Goal: Task Accomplishment & Management: Use online tool/utility

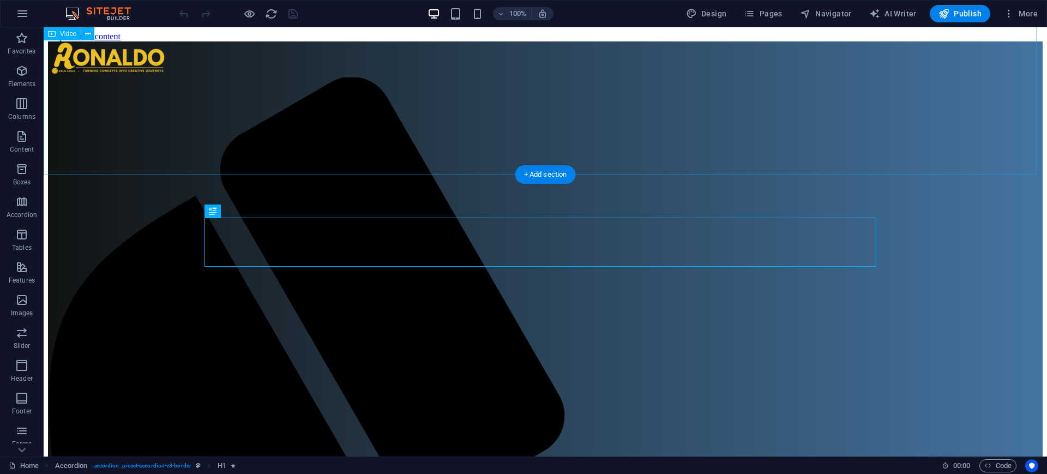
scroll to position [318, 0]
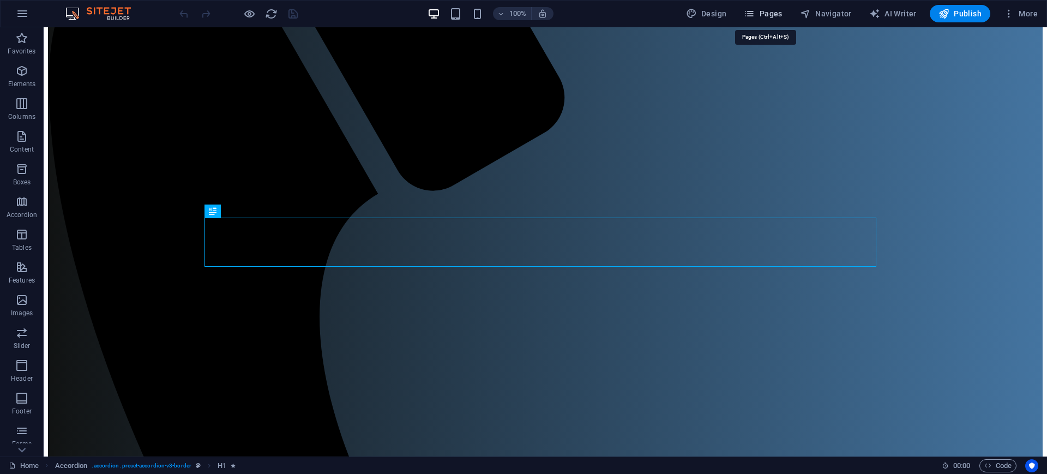
click at [777, 15] on span "Pages" at bounding box center [763, 13] width 38 height 11
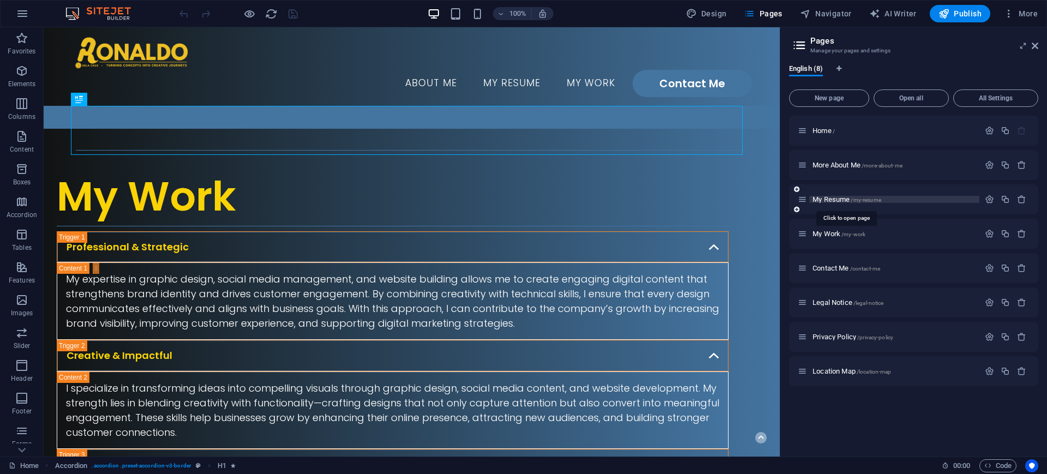
click at [867, 201] on span "/my-resume" at bounding box center [865, 200] width 30 height 6
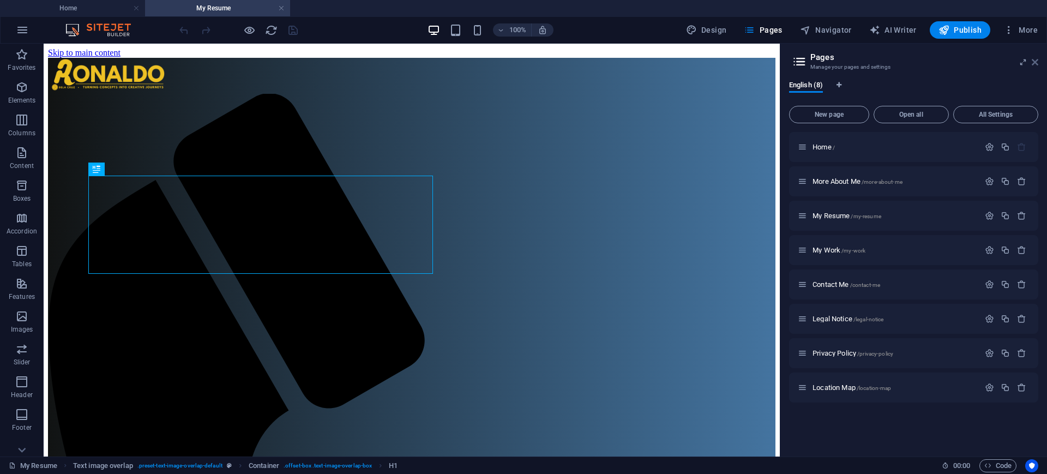
scroll to position [0, 0]
click at [1037, 64] on icon at bounding box center [1034, 62] width 7 height 9
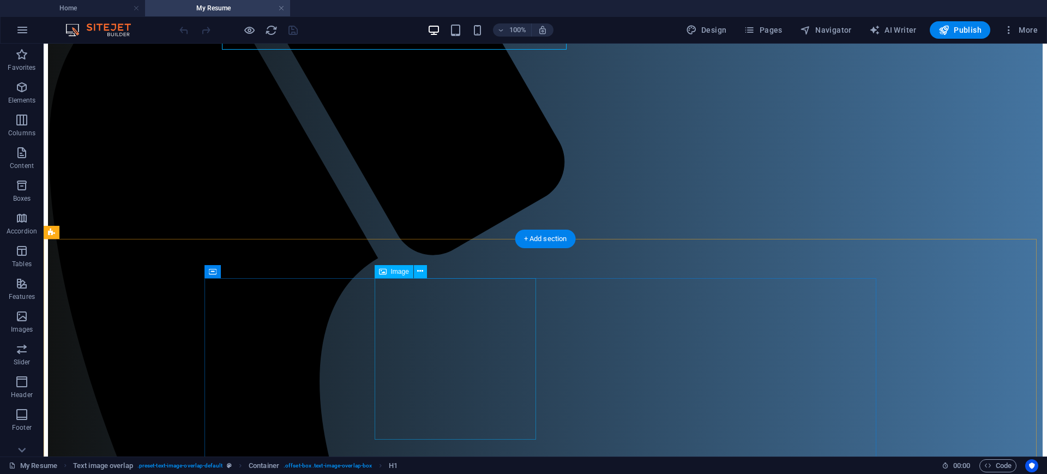
scroll to position [273, 0]
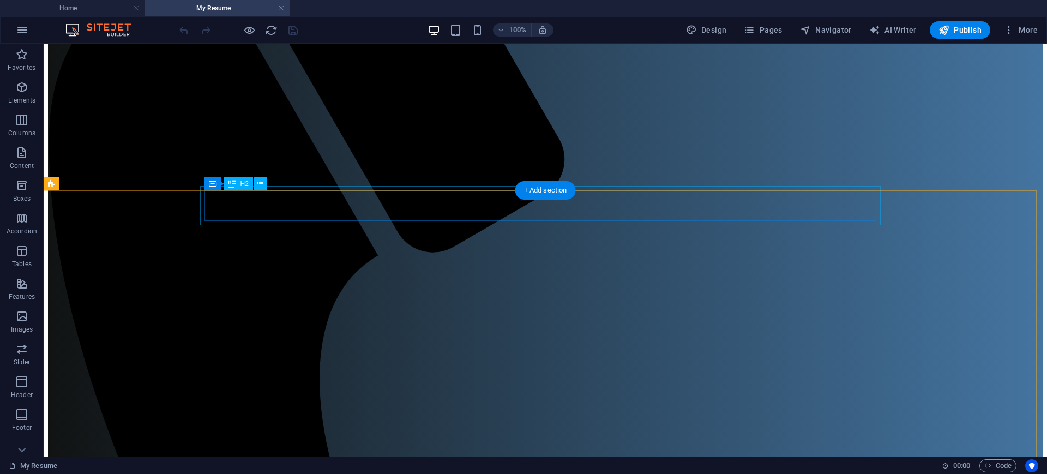
click at [259, 184] on icon at bounding box center [260, 183] width 6 height 11
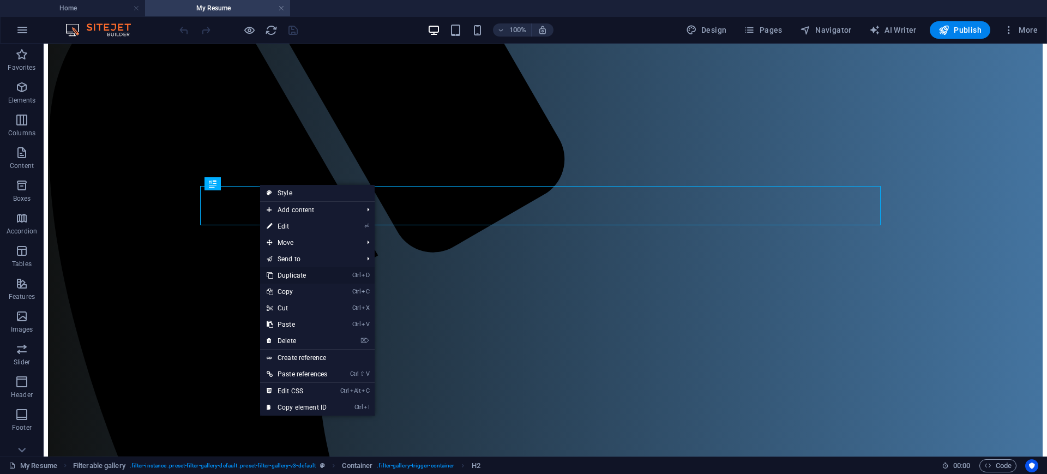
click at [313, 271] on link "Ctrl D Duplicate" at bounding box center [297, 275] width 74 height 16
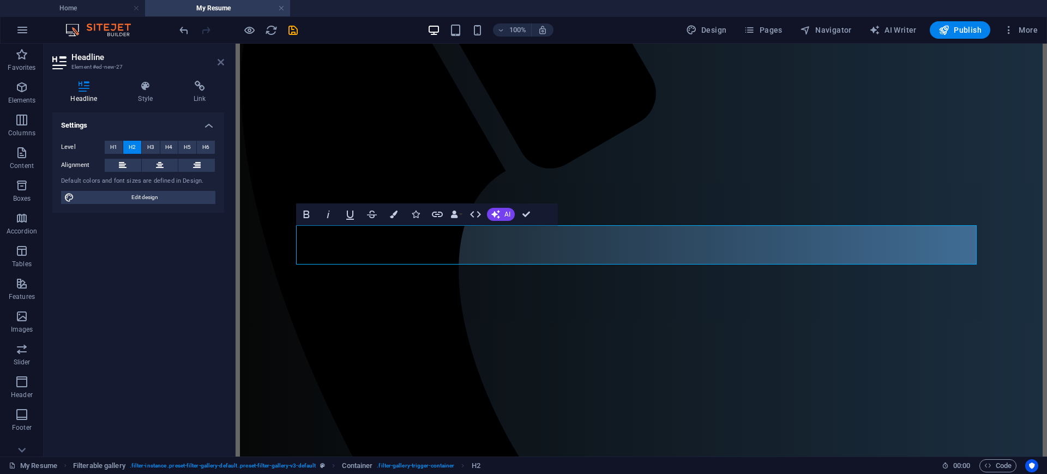
click at [218, 62] on icon at bounding box center [221, 62] width 7 height 9
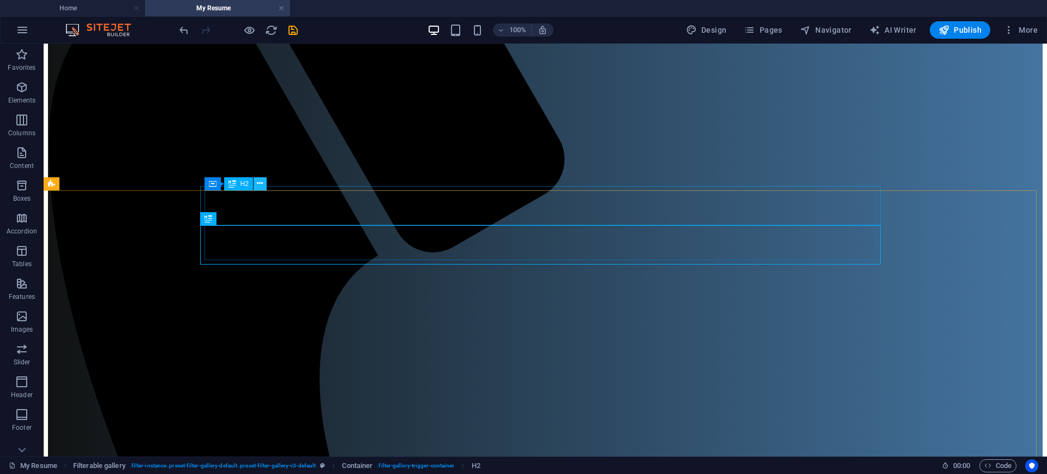
click at [256, 185] on button at bounding box center [259, 183] width 13 height 13
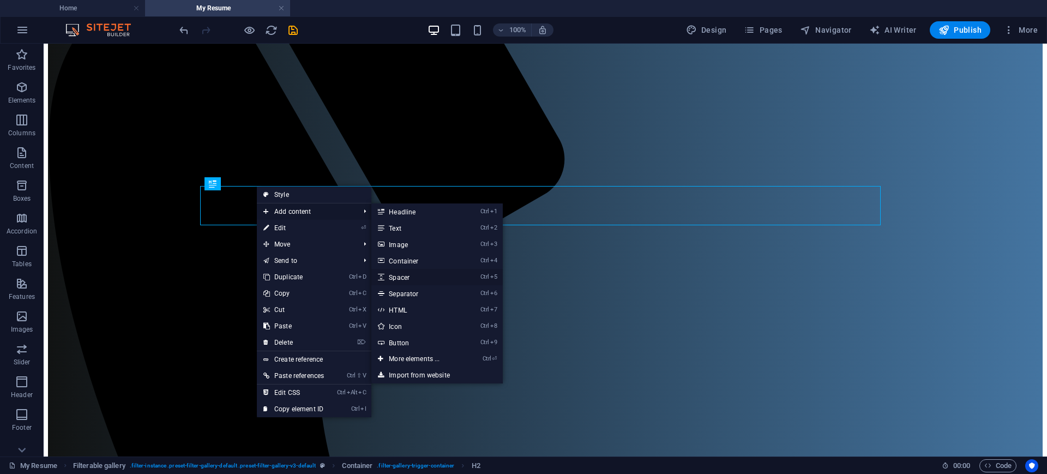
click at [415, 278] on link "Ctrl 5 Spacer" at bounding box center [416, 277] width 90 height 16
select select "px"
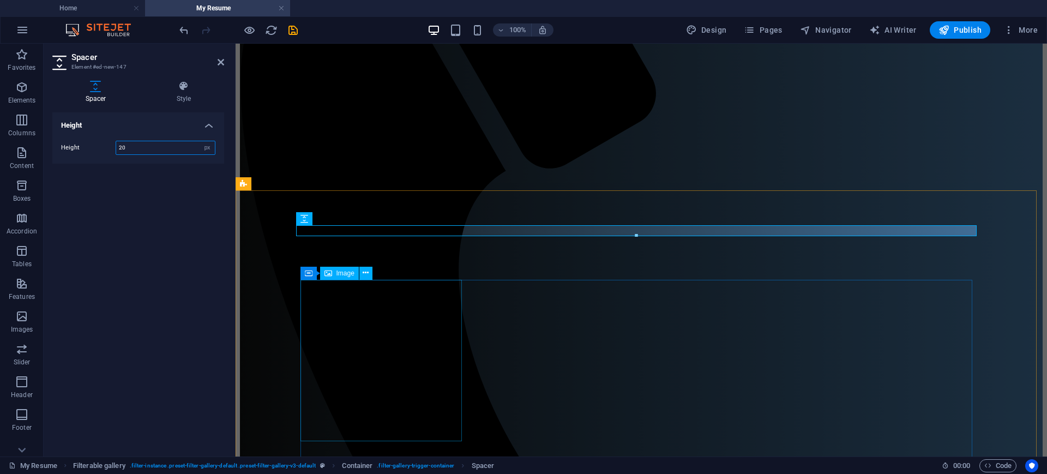
type input "20"
click at [218, 61] on icon at bounding box center [221, 62] width 7 height 9
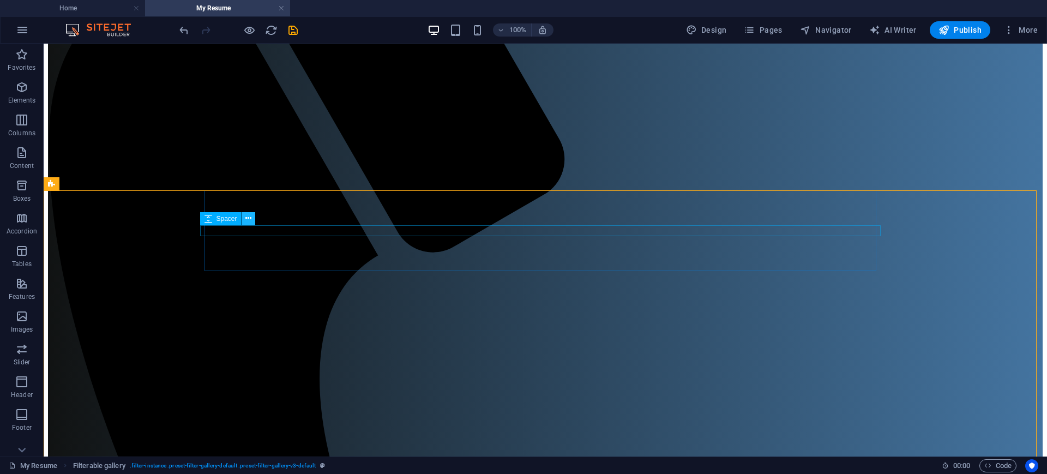
click at [247, 220] on icon at bounding box center [248, 218] width 6 height 11
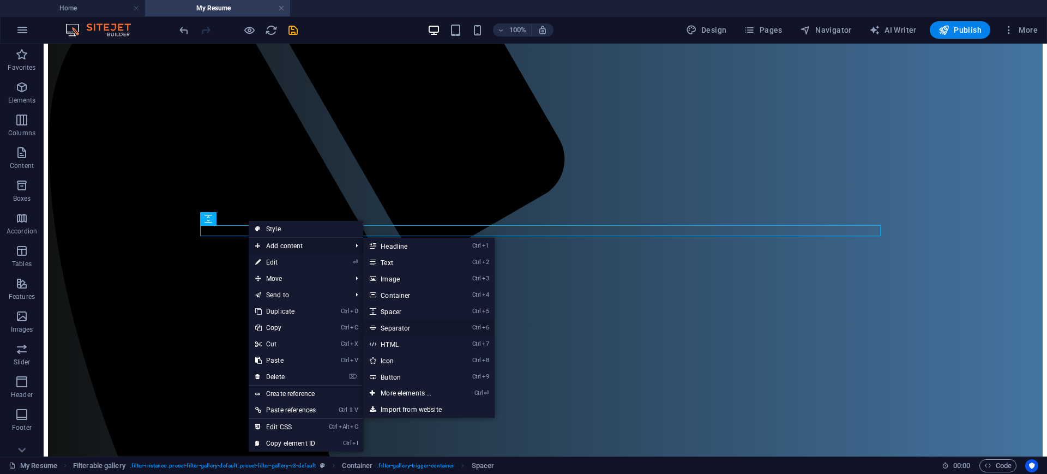
click at [415, 327] on link "Ctrl 6 Separator" at bounding box center [408, 327] width 90 height 16
select select "%"
select select "px"
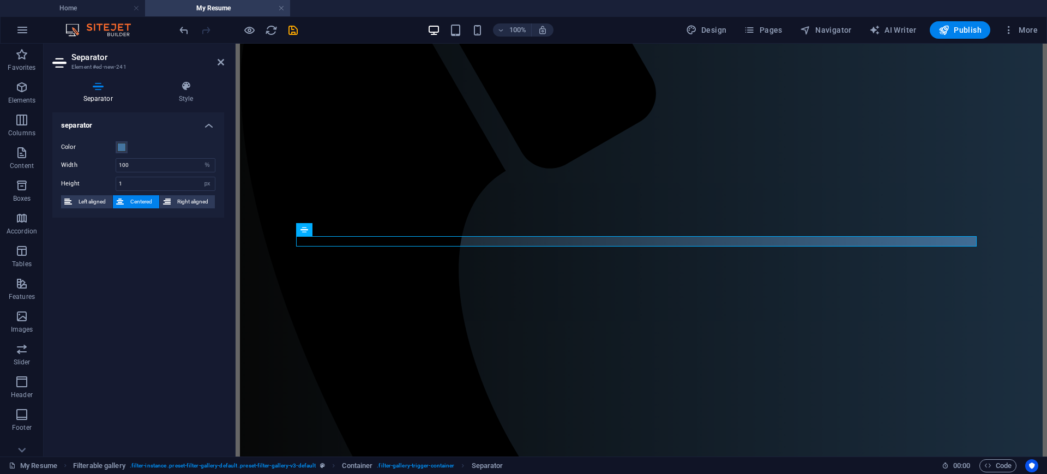
click at [224, 64] on aside "Separator Element #ed-new-241 Separator Style separator Color Width 100 px rem …" at bounding box center [140, 250] width 192 height 413
click at [218, 58] on icon at bounding box center [221, 62] width 7 height 9
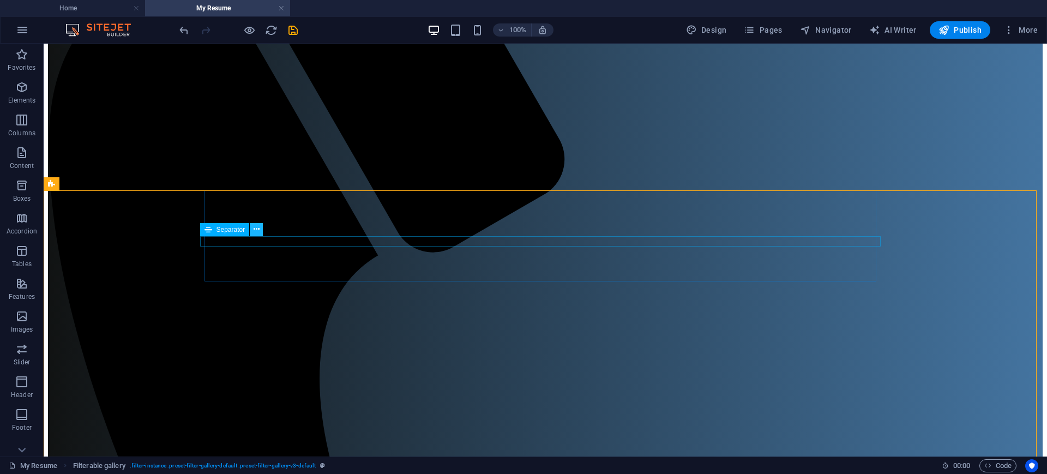
click at [253, 230] on icon at bounding box center [256, 229] width 6 height 11
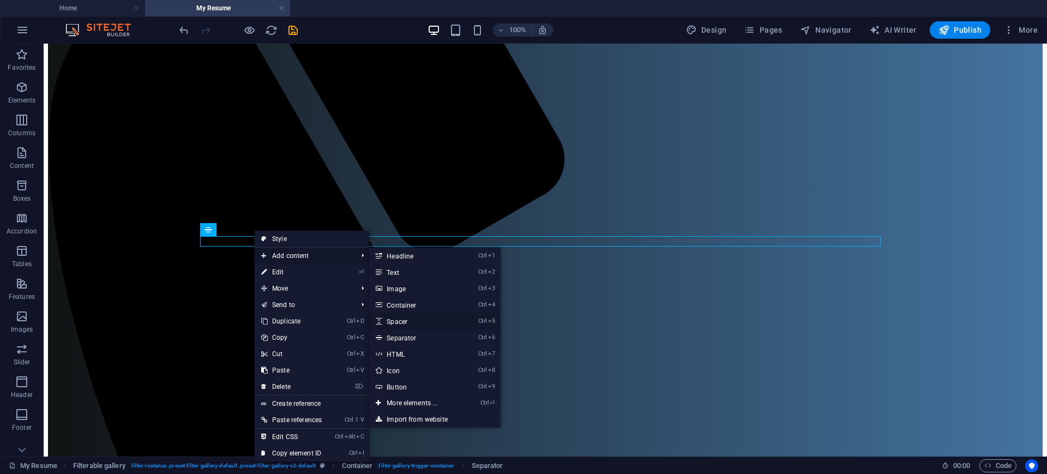
click at [415, 322] on link "Ctrl 5 Spacer" at bounding box center [414, 321] width 90 height 16
select select "px"
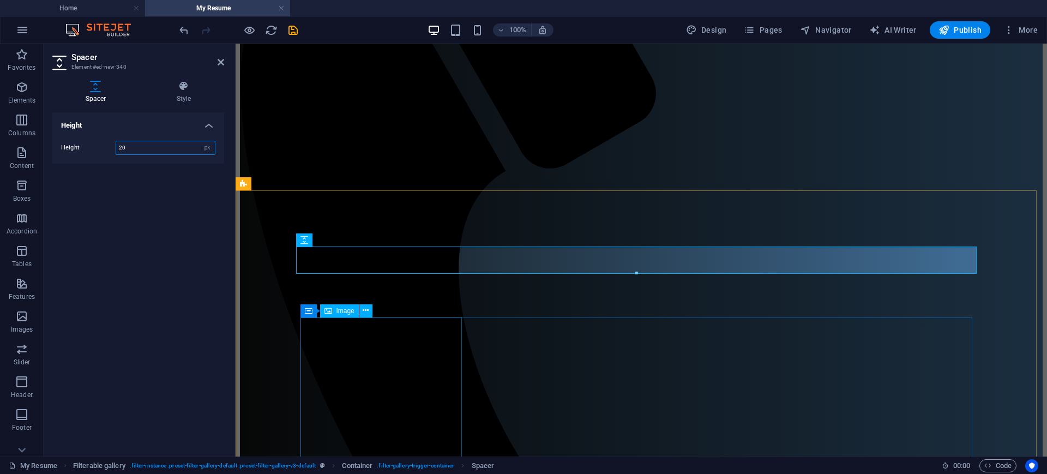
type input "20"
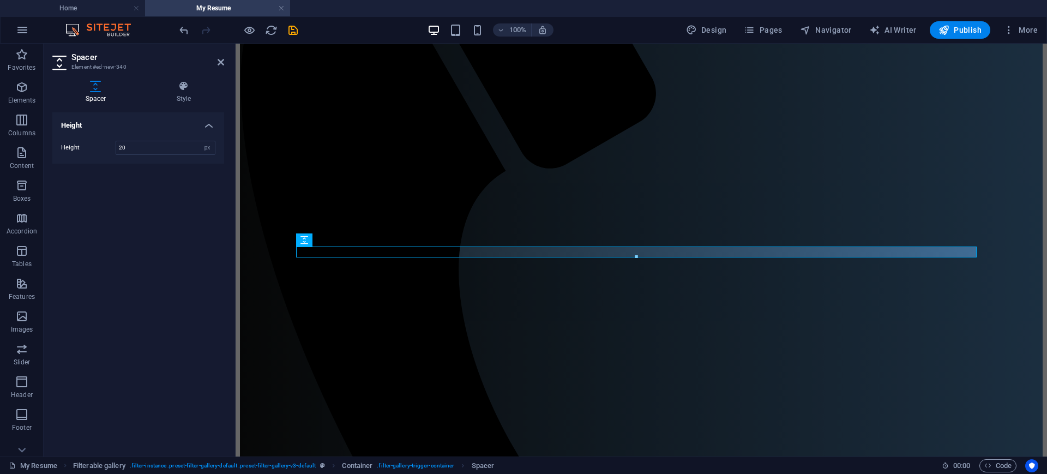
click at [227, 62] on aside "Spacer Element #ed-new-340 Spacer Style Height Height 20 px rem vh vw Filterabl…" at bounding box center [140, 250] width 192 height 413
click at [216, 65] on header "Spacer Element #ed-new-340" at bounding box center [138, 58] width 172 height 28
drag, startPoint x: 220, startPoint y: 64, endPoint x: 192, endPoint y: 69, distance: 28.1
click at [220, 64] on icon at bounding box center [221, 62] width 7 height 9
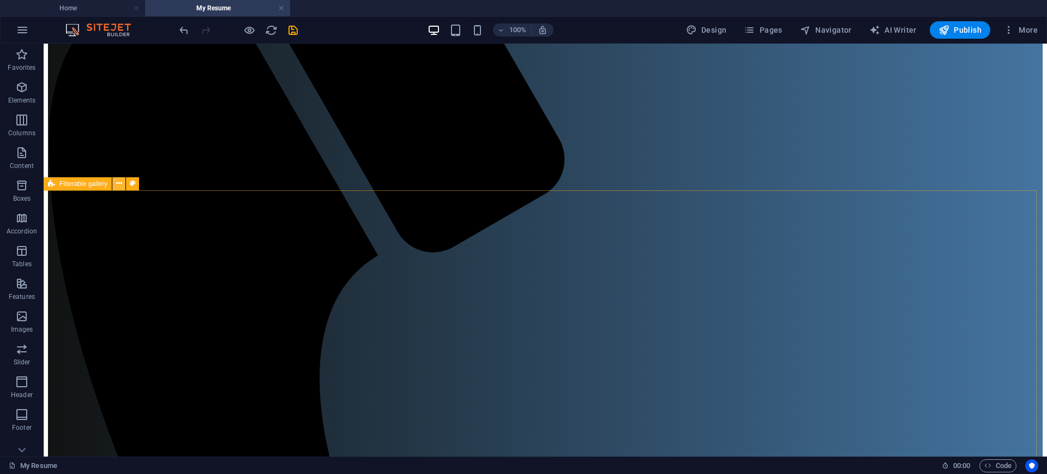
click at [119, 185] on icon at bounding box center [119, 183] width 6 height 11
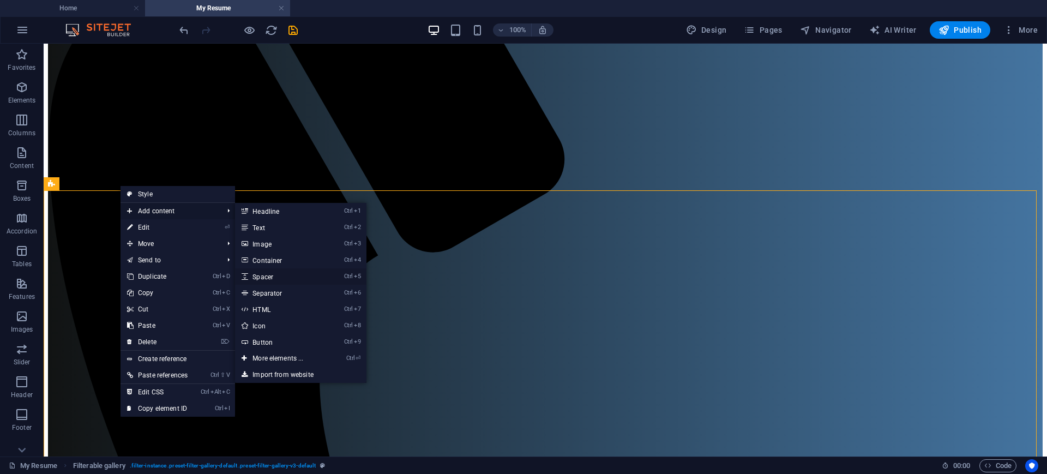
click at [277, 275] on link "Ctrl 5 Spacer" at bounding box center [280, 276] width 90 height 16
select select "px"
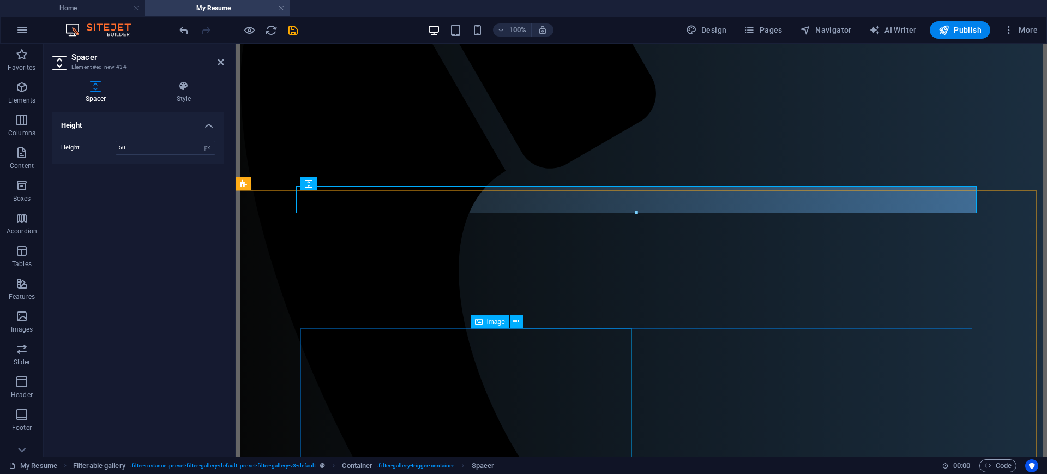
scroll to position [204, 0]
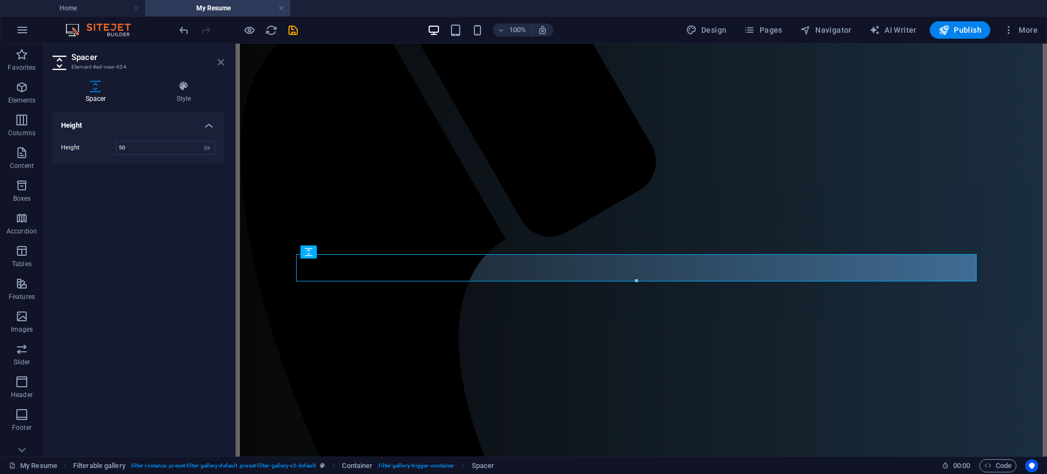
drag, startPoint x: 220, startPoint y: 61, endPoint x: 137, endPoint y: 16, distance: 94.2
click at [220, 61] on icon at bounding box center [221, 62] width 7 height 9
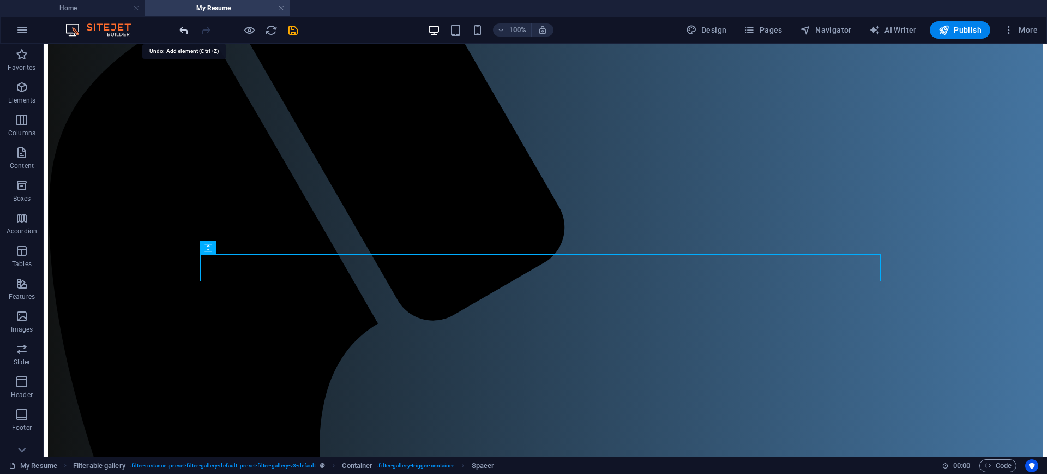
click at [182, 31] on icon "undo" at bounding box center [184, 30] width 13 height 13
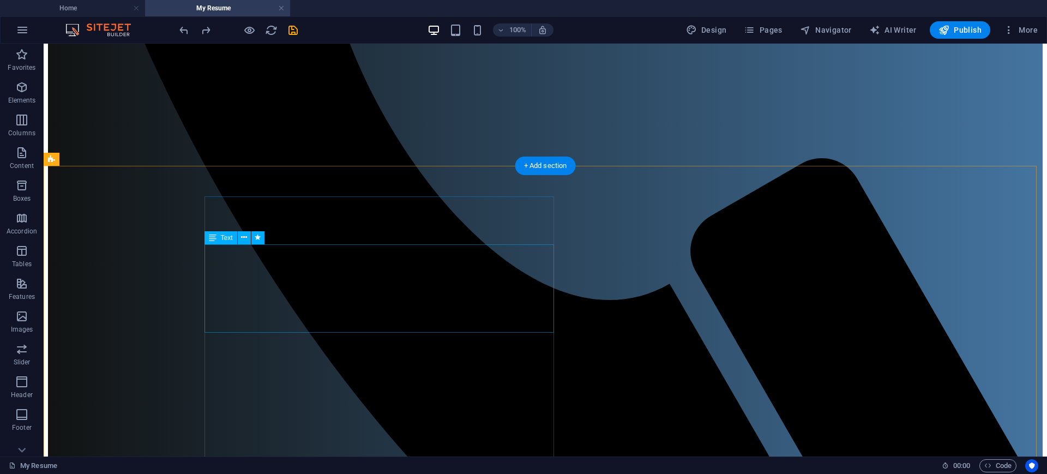
scroll to position [750, 0]
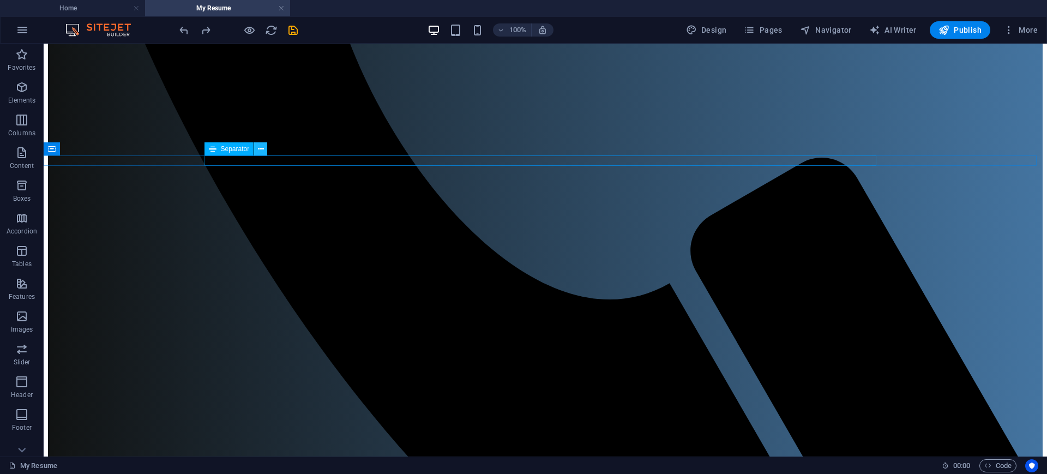
click at [262, 150] on icon at bounding box center [261, 148] width 6 height 11
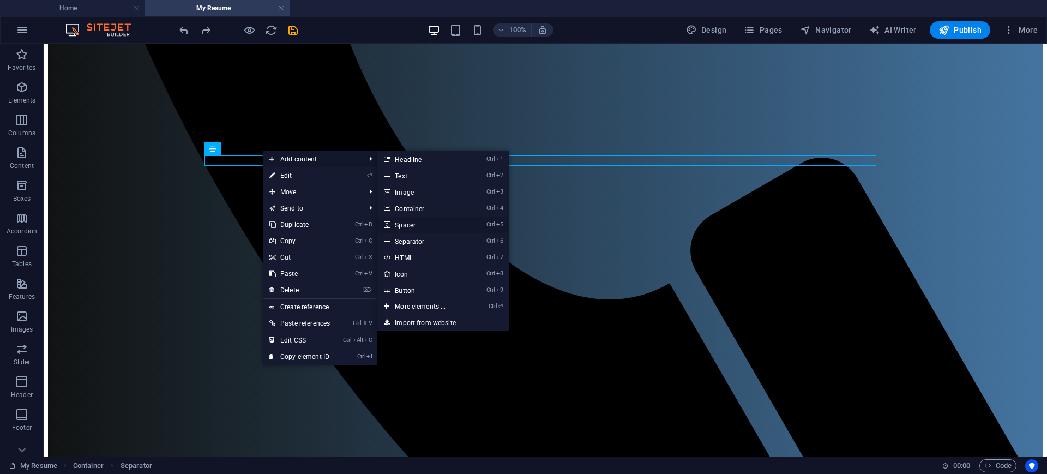
click at [420, 227] on link "Ctrl 5 Spacer" at bounding box center [422, 224] width 90 height 16
select select "px"
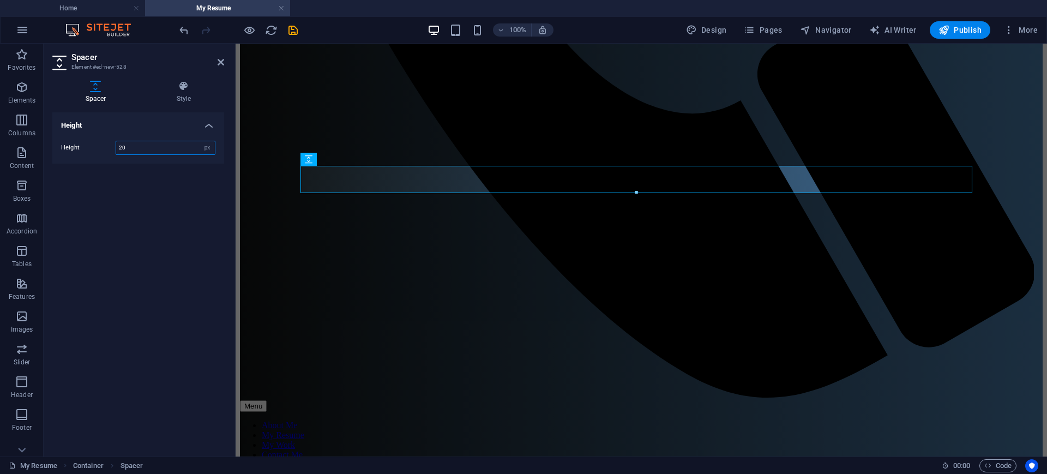
type input "20"
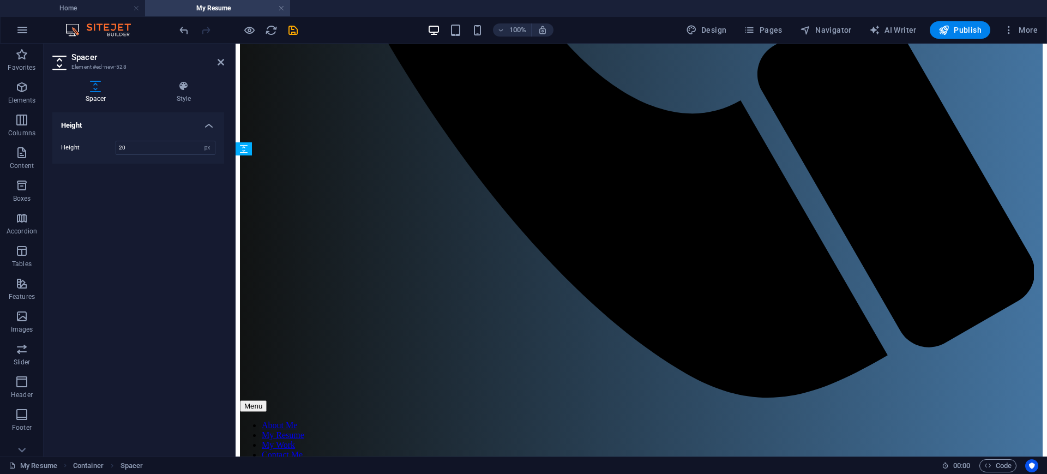
drag, startPoint x: 552, startPoint y: 204, endPoint x: 331, endPoint y: 167, distance: 223.3
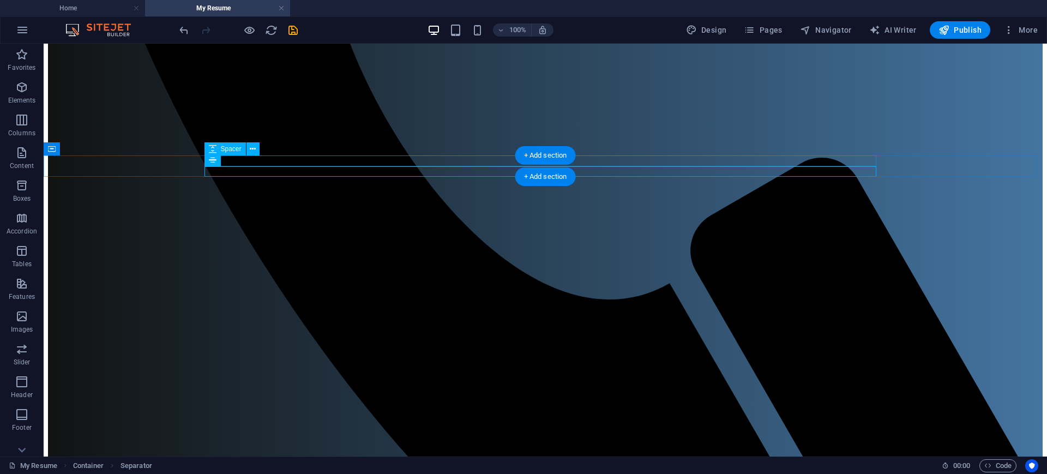
click at [263, 160] on icon at bounding box center [261, 159] width 6 height 11
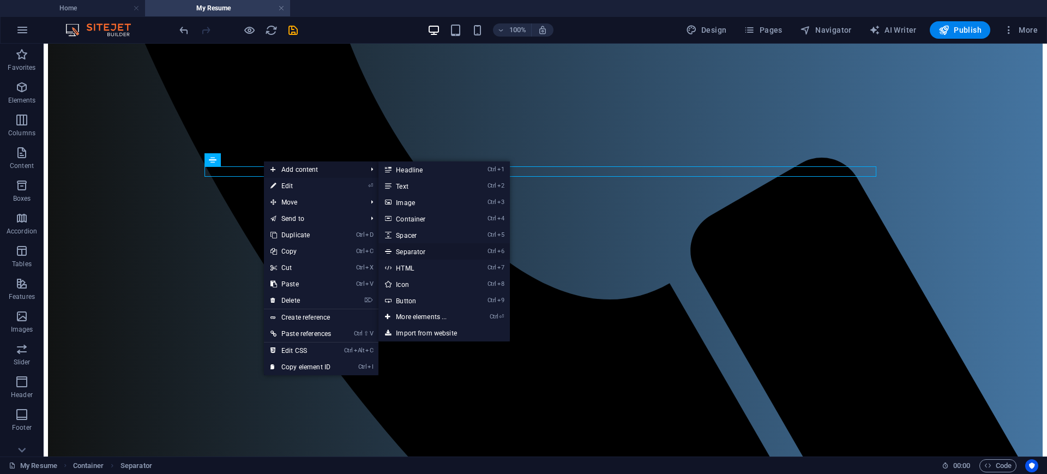
click at [419, 250] on link "Ctrl 6 Separator" at bounding box center [423, 251] width 90 height 16
select select "%"
select select "px"
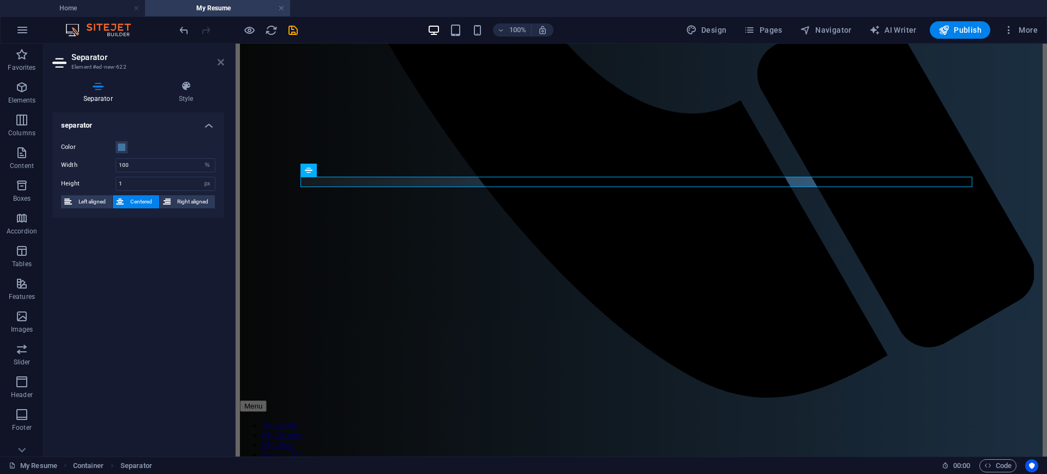
drag, startPoint x: 221, startPoint y: 59, endPoint x: 154, endPoint y: 88, distance: 72.3
click at [221, 59] on icon at bounding box center [221, 62] width 7 height 9
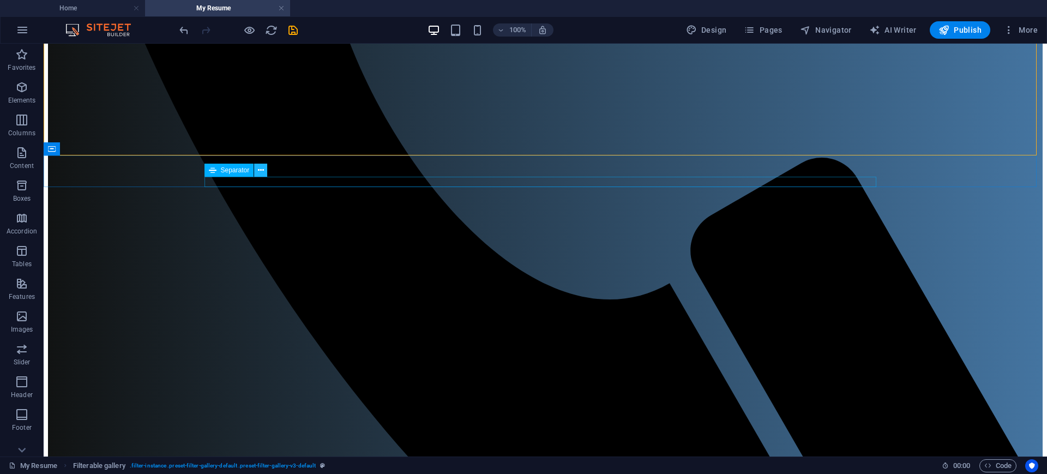
click at [266, 169] on button at bounding box center [260, 170] width 13 height 13
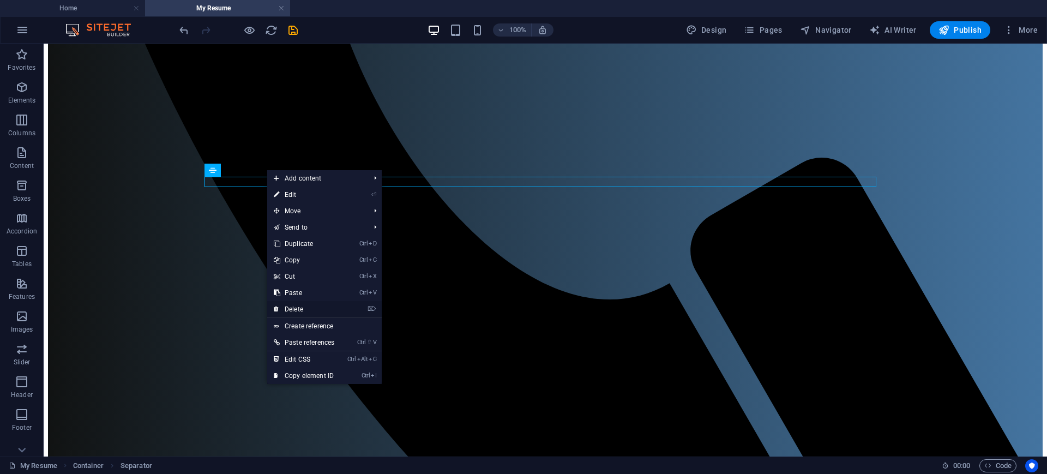
click at [311, 309] on link "⌦ Delete" at bounding box center [304, 309] width 74 height 16
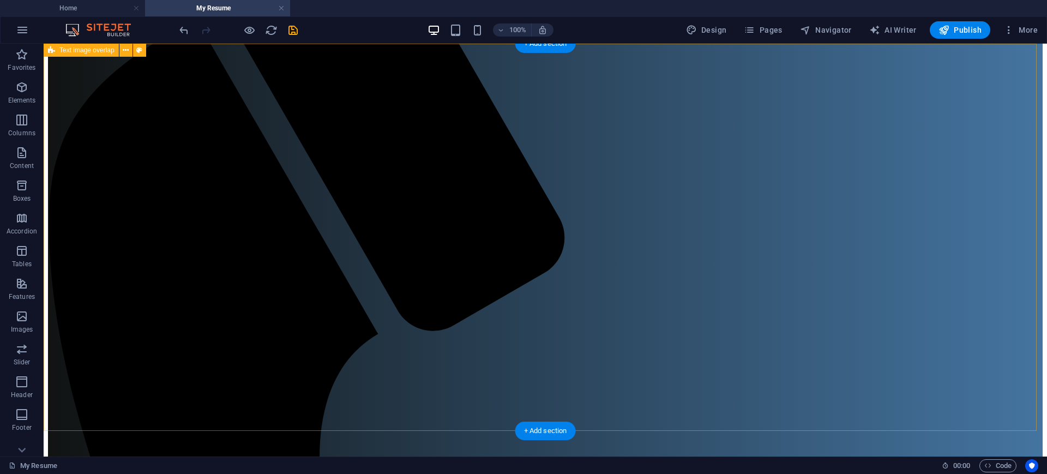
scroll to position [0, 0]
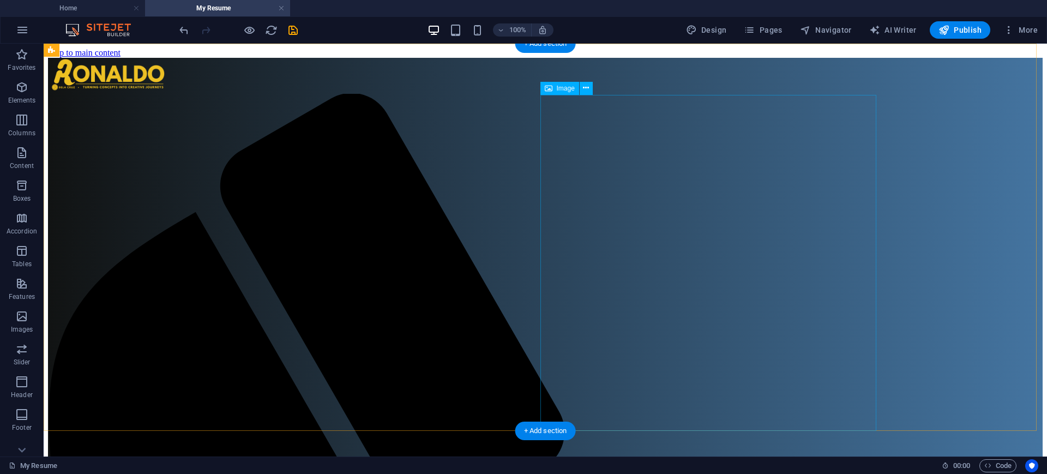
select select "%"
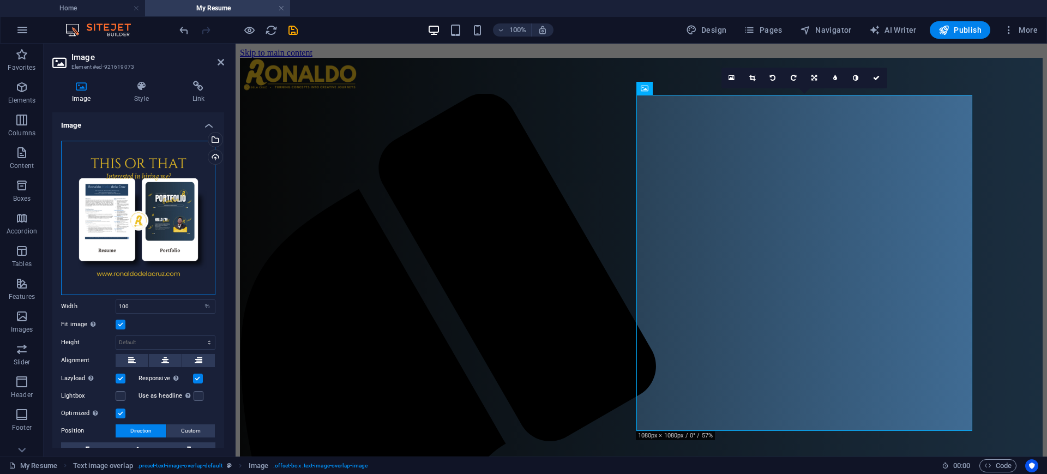
click at [123, 218] on div "Drag files here, click to choose files or select files from Files or our free s…" at bounding box center [138, 218] width 154 height 154
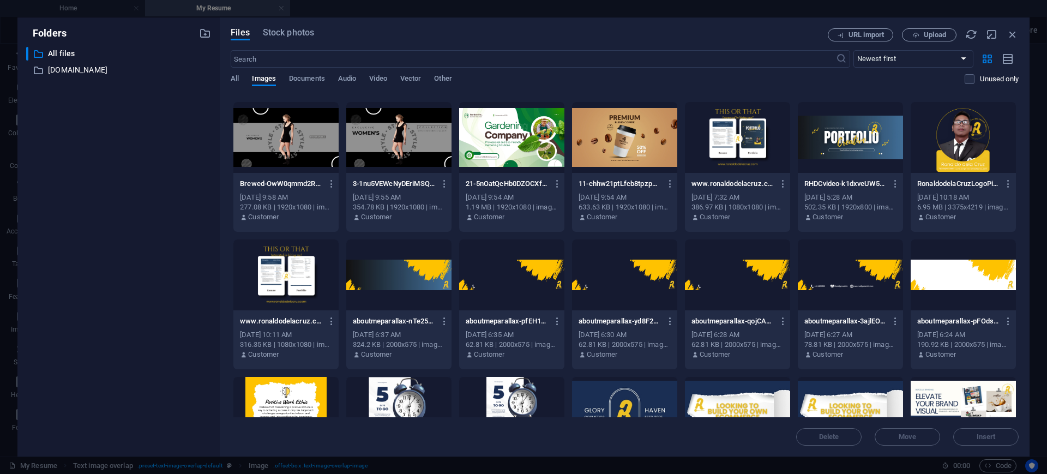
scroll to position [545, 0]
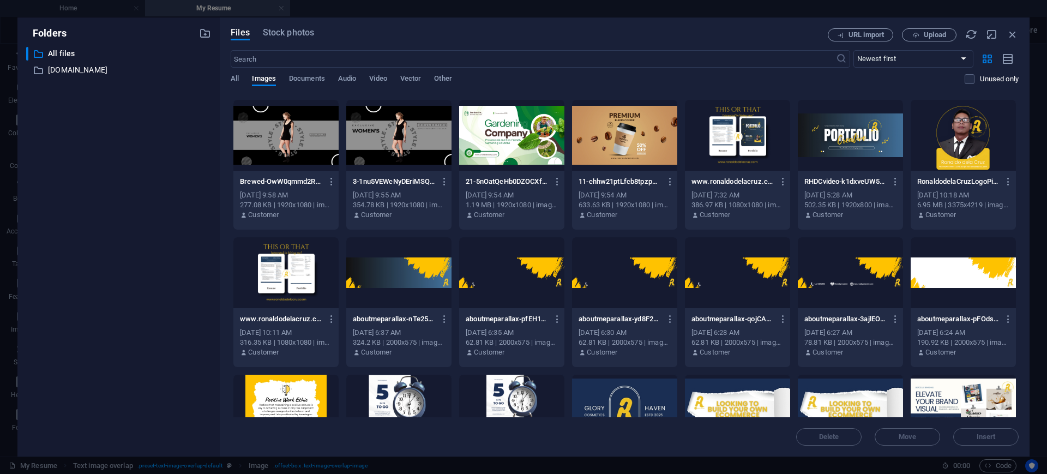
click at [739, 154] on div at bounding box center [737, 135] width 105 height 71
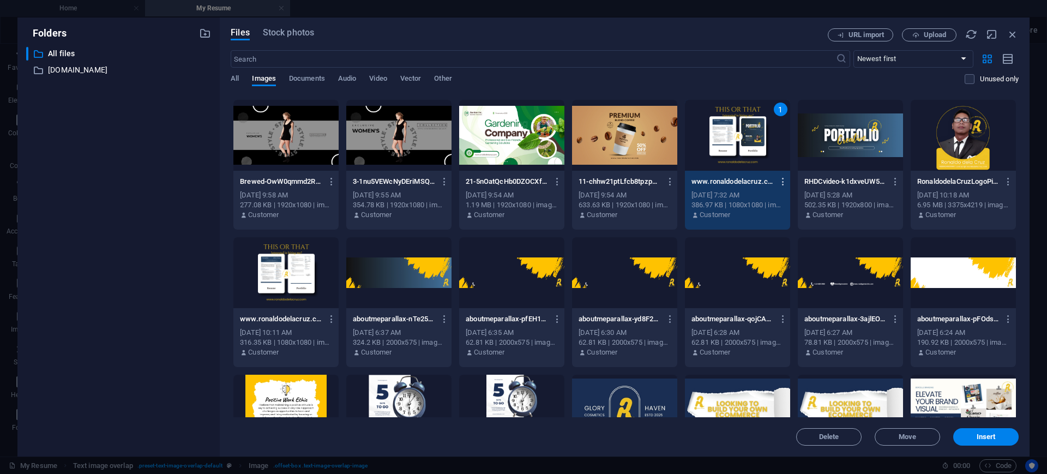
click at [778, 179] on icon "button" at bounding box center [783, 182] width 10 height 10
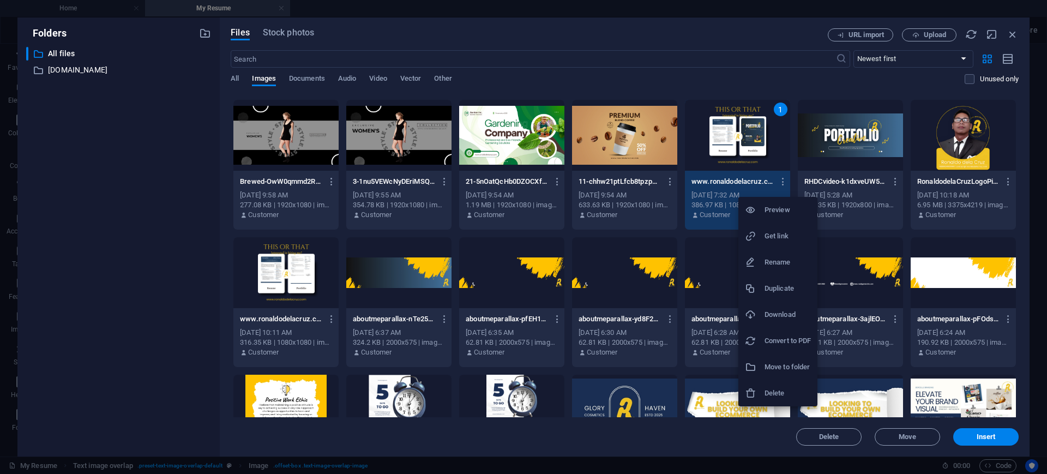
click at [771, 389] on h6 "Delete" at bounding box center [787, 393] width 46 height 13
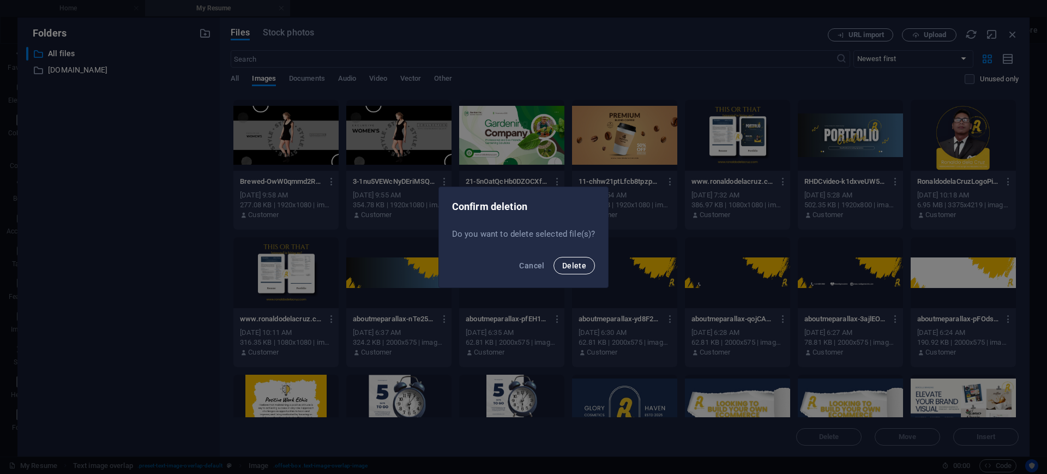
click at [574, 262] on span "Delete" at bounding box center [574, 265] width 24 height 9
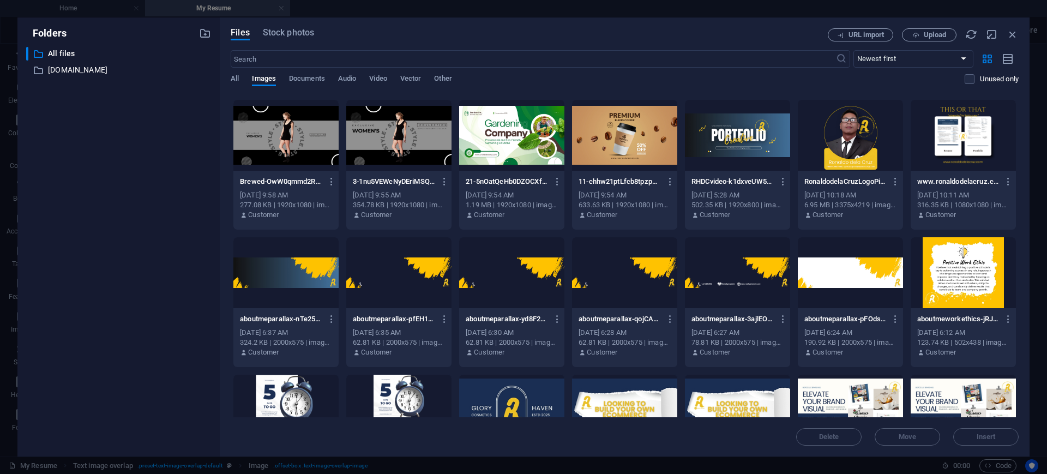
click at [926, 44] on div "Files Stock photos URL import Upload ​ Newest first Oldest first Name (A-Z) Nam…" at bounding box center [625, 236] width 788 height 417
click at [926, 36] on span "Upload" at bounding box center [934, 35] width 22 height 7
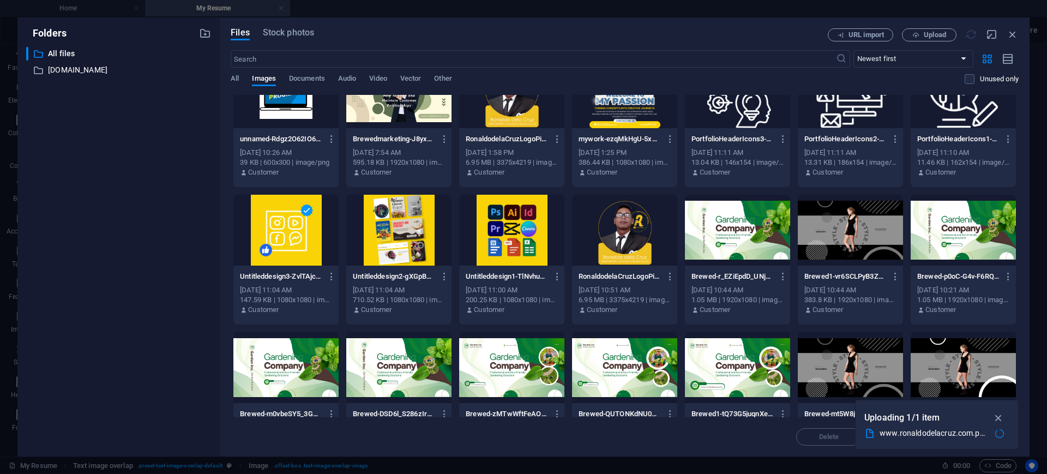
scroll to position [0, 0]
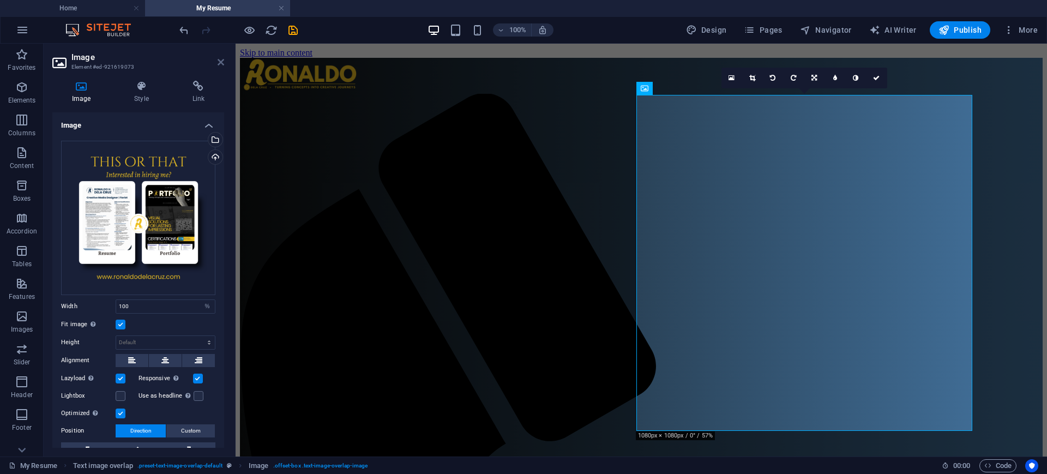
click at [218, 58] on icon at bounding box center [221, 62] width 7 height 9
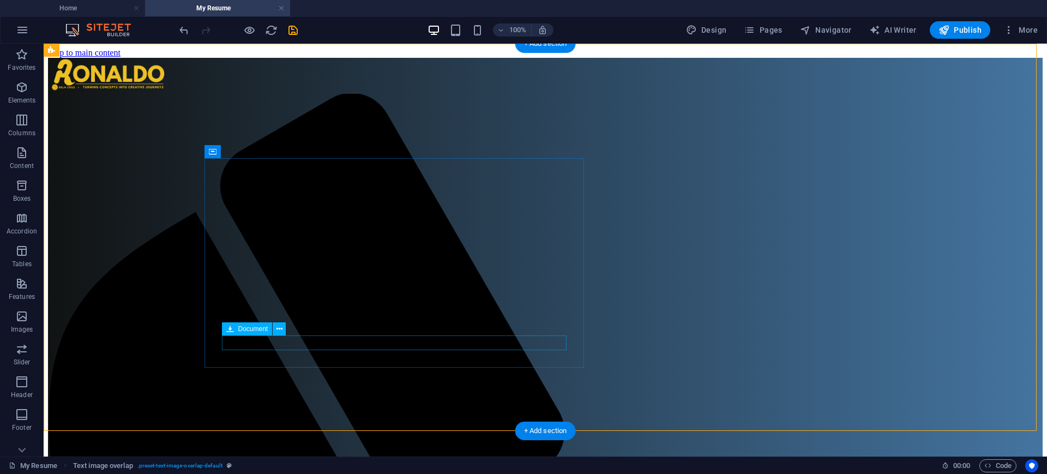
click at [281, 325] on icon at bounding box center [279, 328] width 6 height 11
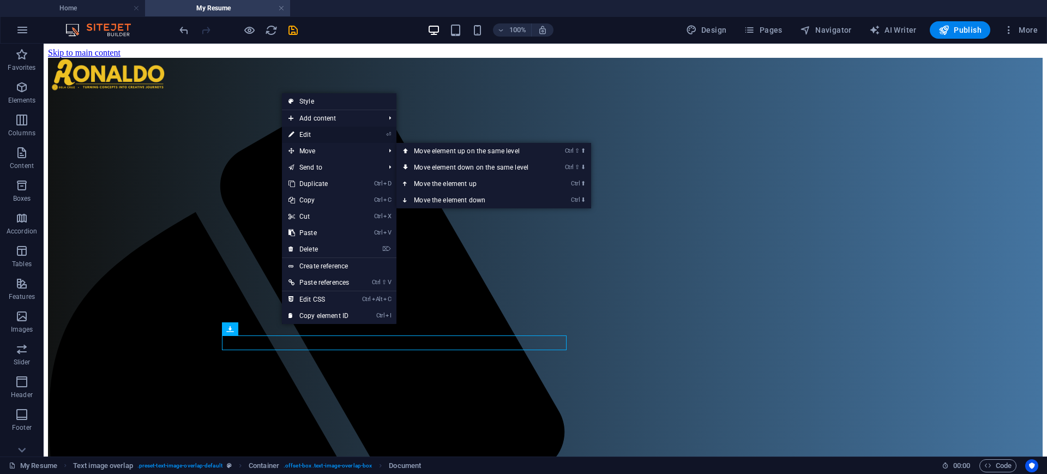
click at [326, 135] on link "⏎ Edit" at bounding box center [319, 134] width 74 height 16
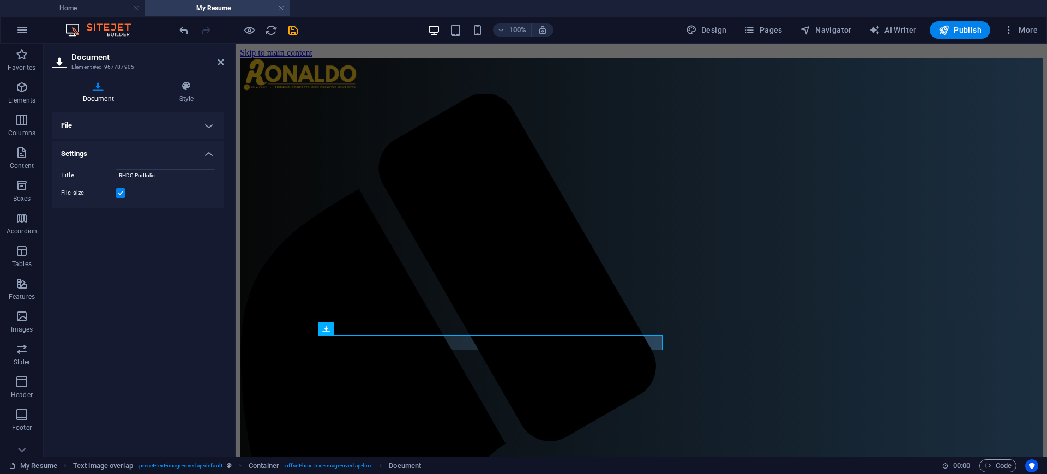
click at [205, 122] on h4 "File" at bounding box center [138, 125] width 172 height 26
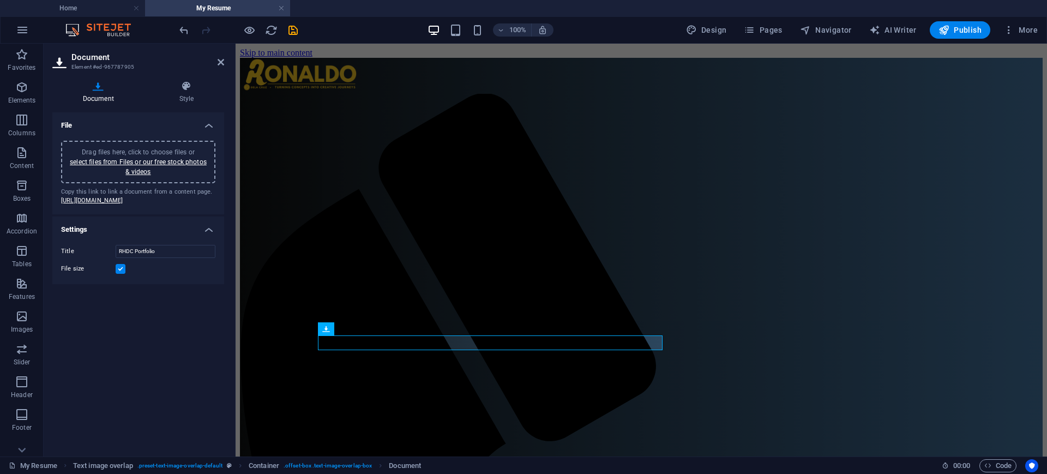
click at [144, 166] on div "Drag files here, click to choose files or select files from Files or our free s…" at bounding box center [138, 161] width 141 height 29
click at [221, 61] on icon at bounding box center [221, 62] width 7 height 9
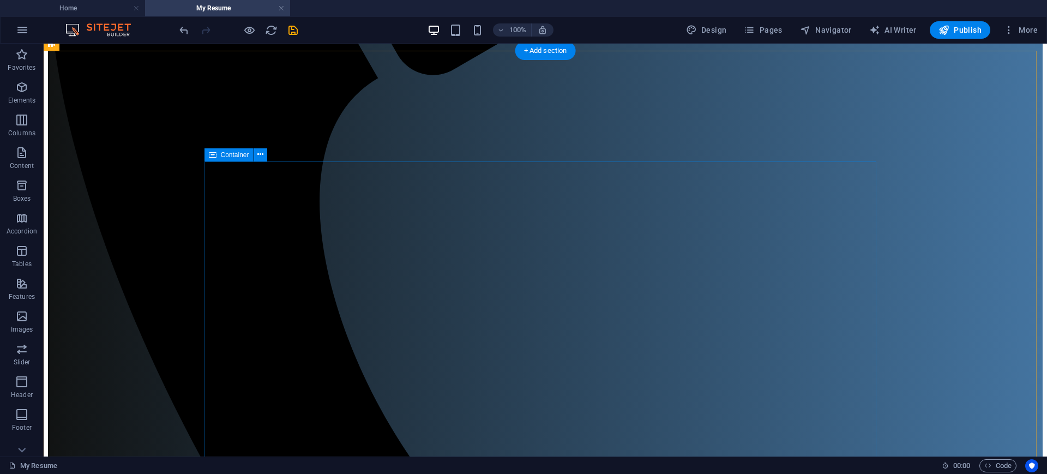
scroll to position [409, 0]
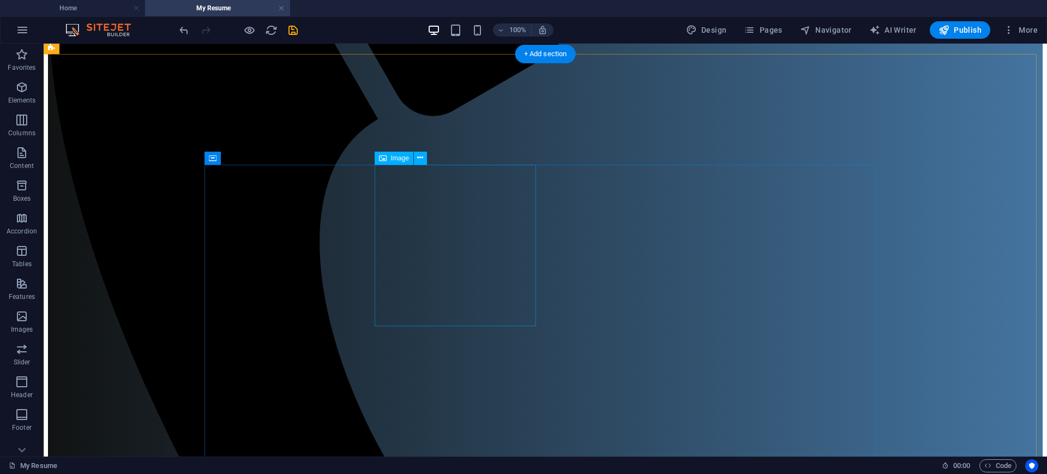
click at [417, 153] on icon at bounding box center [420, 157] width 6 height 11
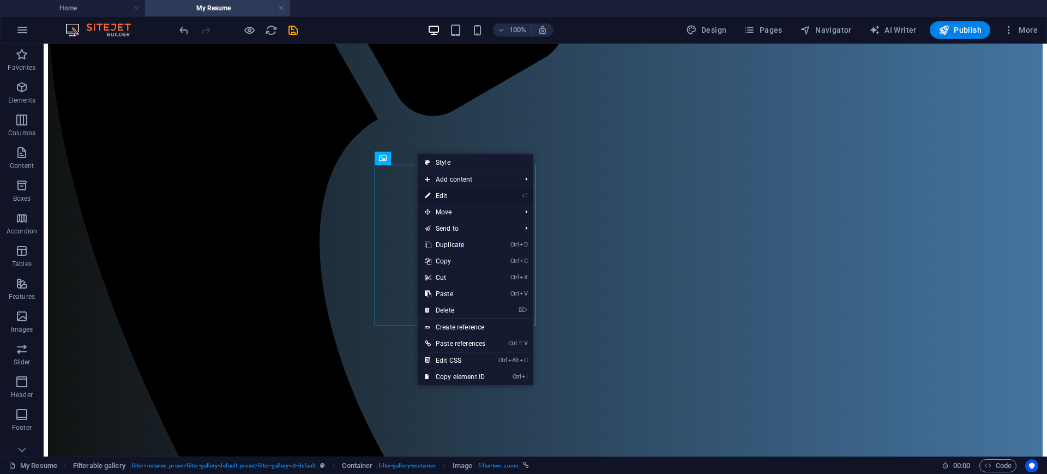
click at [450, 195] on link "⏎ Edit" at bounding box center [455, 196] width 74 height 16
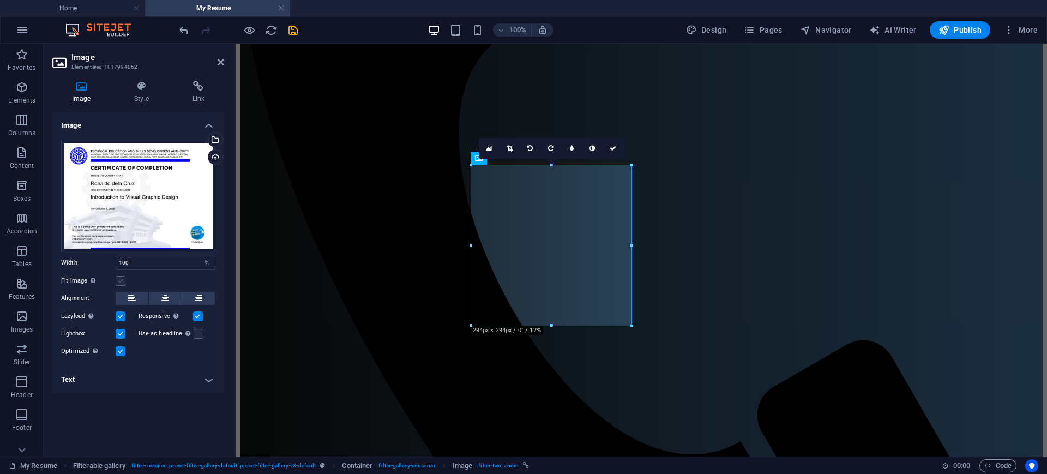
click at [122, 280] on label at bounding box center [121, 281] width 10 height 10
click at [0, 0] on input "Fit image Automatically fit image to a fixed width and height" at bounding box center [0, 0] width 0 height 0
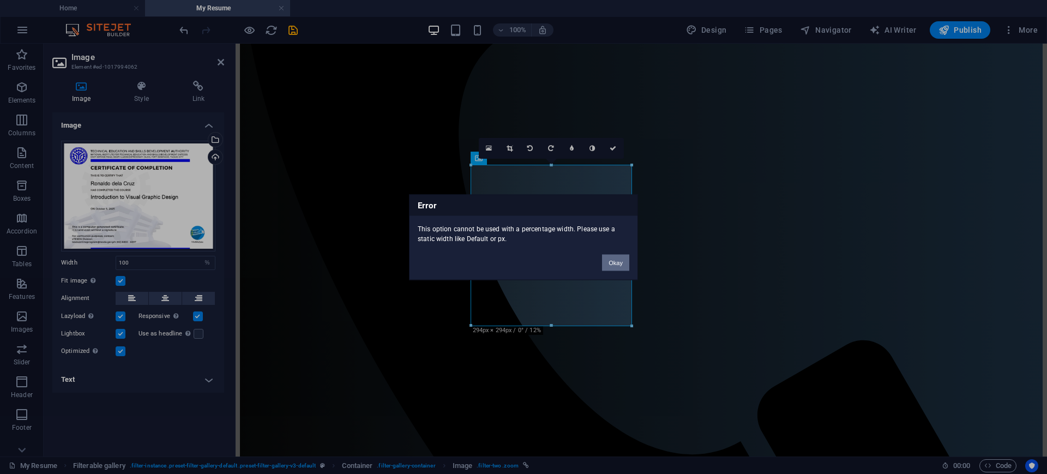
click at [619, 267] on button "Okay" at bounding box center [615, 262] width 27 height 16
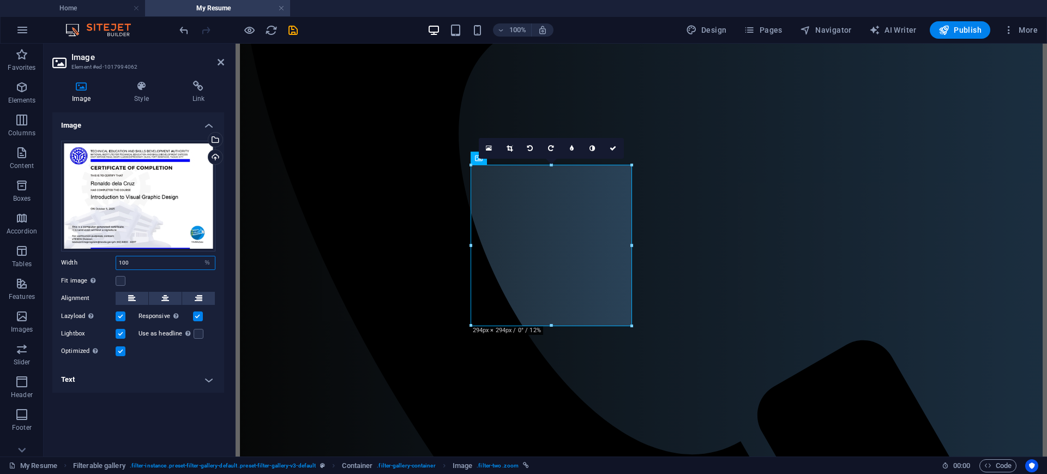
click at [163, 259] on input "100" at bounding box center [165, 262] width 99 height 13
click at [204, 262] on select "Default auto px rem % em vh vw" at bounding box center [207, 262] width 15 height 13
select select "default"
click at [200, 256] on select "Default auto px rem % em vh vw" at bounding box center [207, 262] width 15 height 13
select select "DISABLED_OPTION_VALUE"
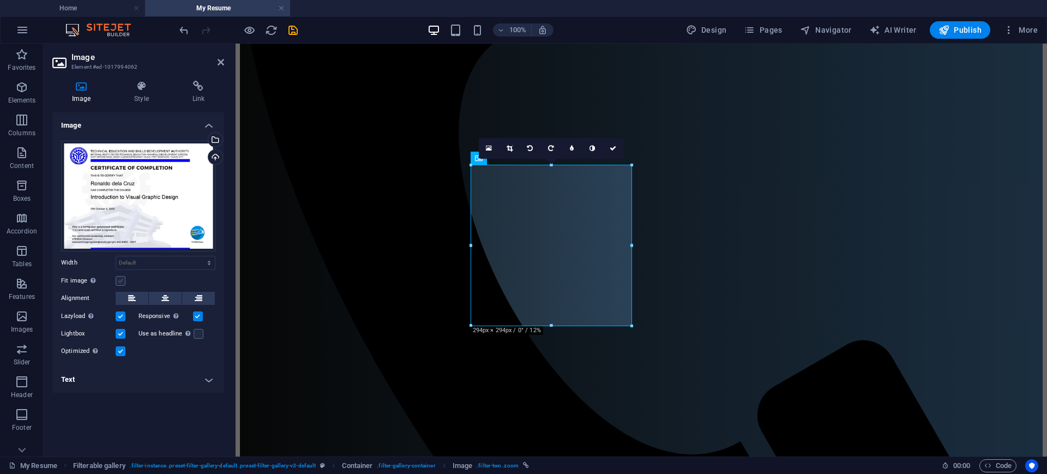
click at [125, 282] on label at bounding box center [121, 281] width 10 height 10
click at [0, 0] on input "Fit image Automatically fit image to a fixed width and height" at bounding box center [0, 0] width 0 height 0
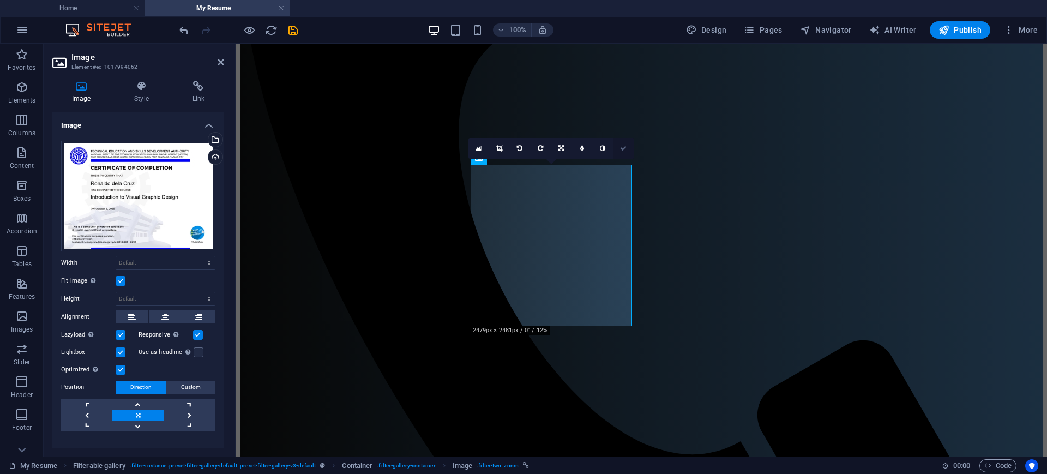
drag, startPoint x: 578, startPoint y: 101, endPoint x: 621, endPoint y: 145, distance: 61.7
click at [621, 145] on icon at bounding box center [623, 148] width 7 height 7
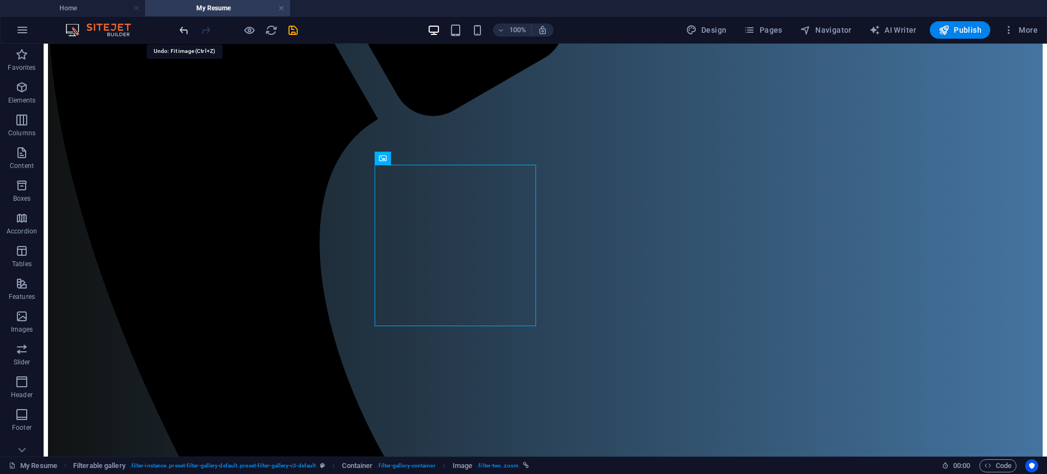
click at [182, 27] on icon "undo" at bounding box center [184, 30] width 13 height 13
click at [419, 161] on icon at bounding box center [420, 157] width 6 height 11
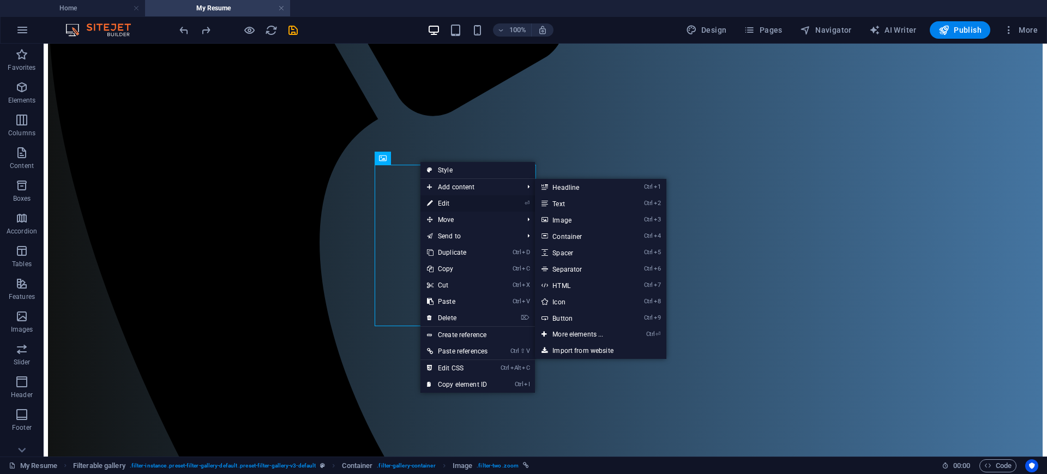
click at [441, 197] on link "⏎ Edit" at bounding box center [457, 203] width 74 height 16
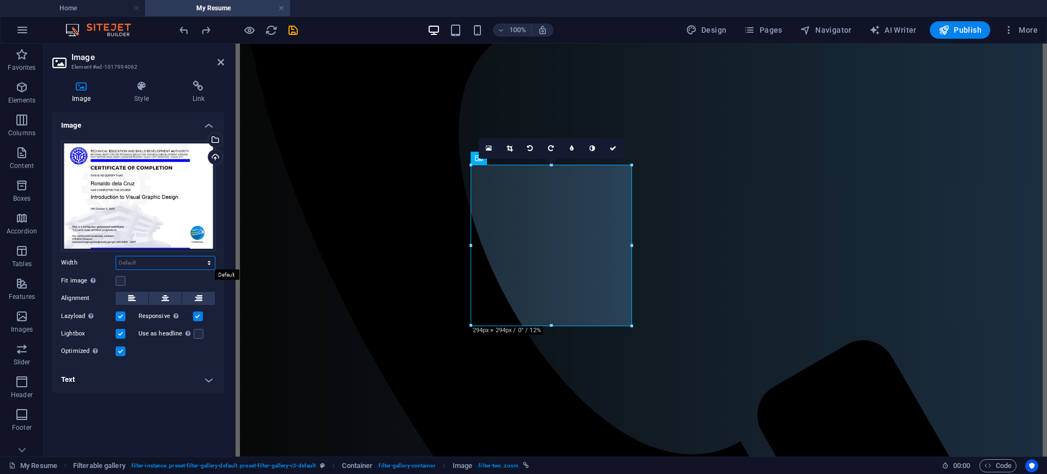
click at [179, 261] on select "Default auto px rem % em vh vw" at bounding box center [165, 262] width 99 height 13
click at [95, 262] on label "Width" at bounding box center [88, 262] width 55 height 6
click at [178, 261] on select "Default auto px rem % em vh vw" at bounding box center [165, 262] width 99 height 13
click at [116, 256] on select "Default auto px rem % em vh vw" at bounding box center [165, 262] width 99 height 13
select select "DISABLED_OPTION_VALUE"
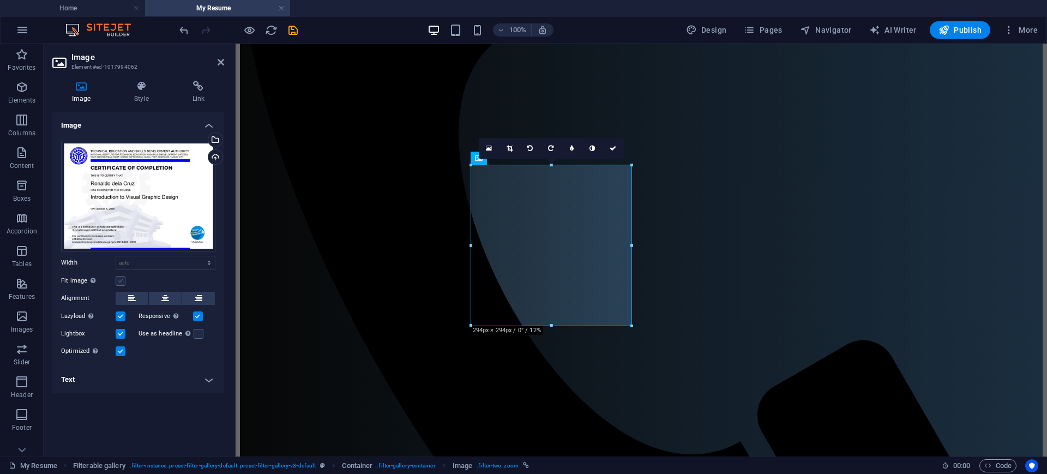
click at [123, 280] on label at bounding box center [121, 281] width 10 height 10
click at [0, 0] on input "Fit image Automatically fit image to a fixed width and height" at bounding box center [0, 0] width 0 height 0
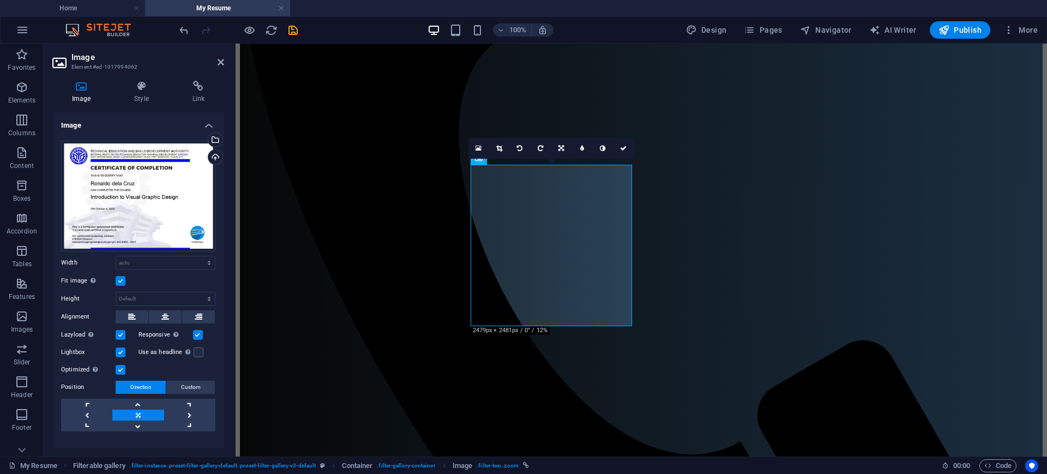
click at [143, 414] on link at bounding box center [137, 414] width 51 height 11
click at [163, 313] on icon at bounding box center [165, 316] width 8 height 13
click at [218, 62] on icon at bounding box center [221, 62] width 7 height 9
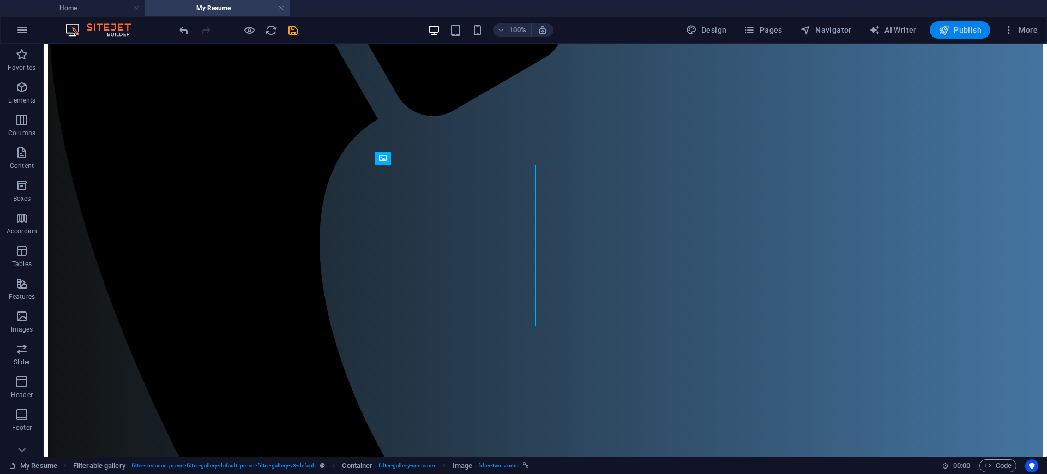
click at [953, 26] on span "Publish" at bounding box center [959, 30] width 43 height 11
